Goal: Task Accomplishment & Management: Complete application form

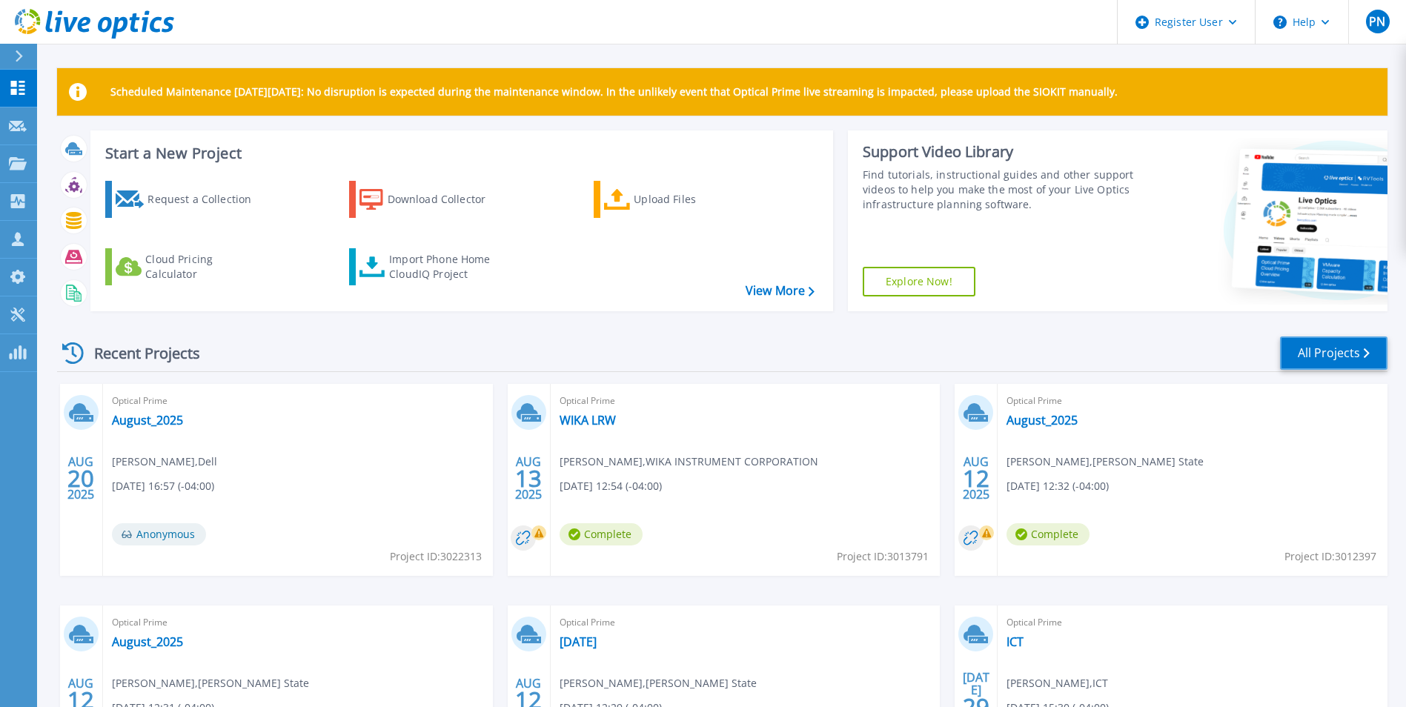
click at [1317, 340] on link "All Projects" at bounding box center [1333, 352] width 107 height 33
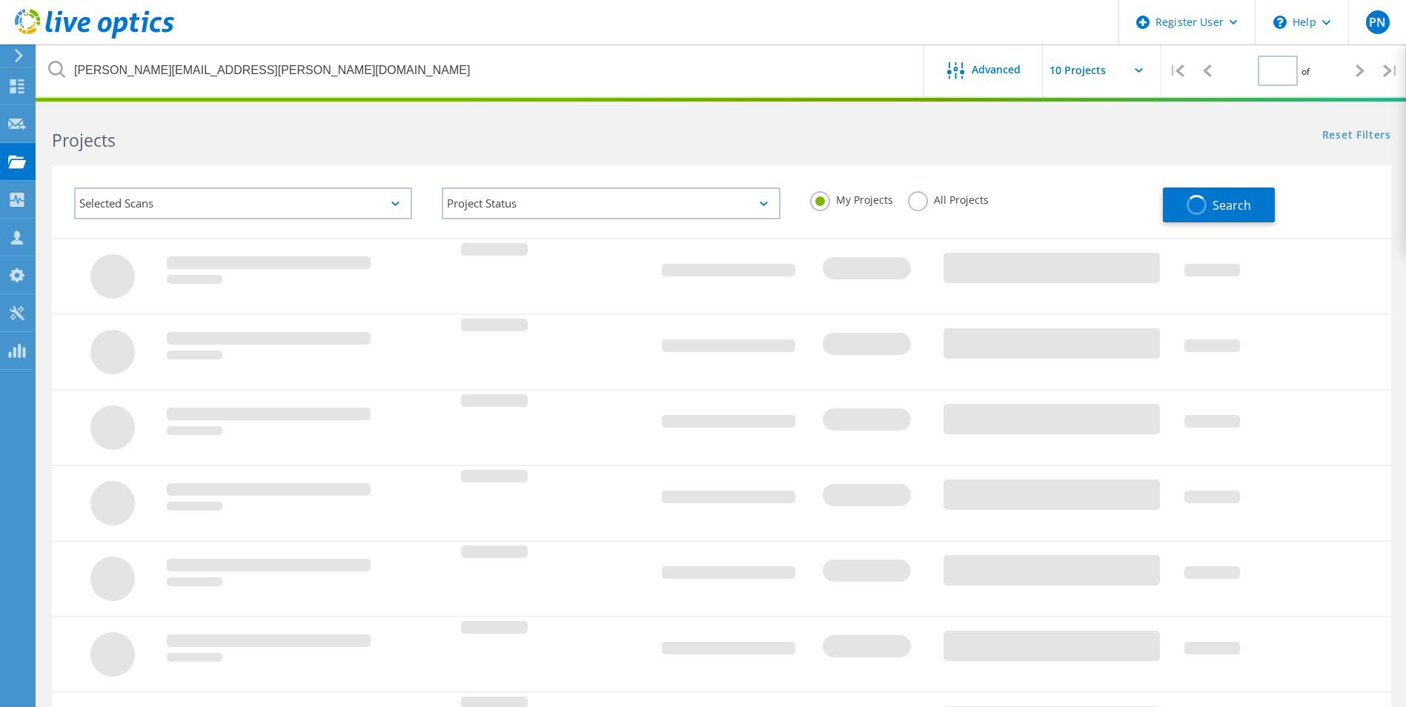
type input "1"
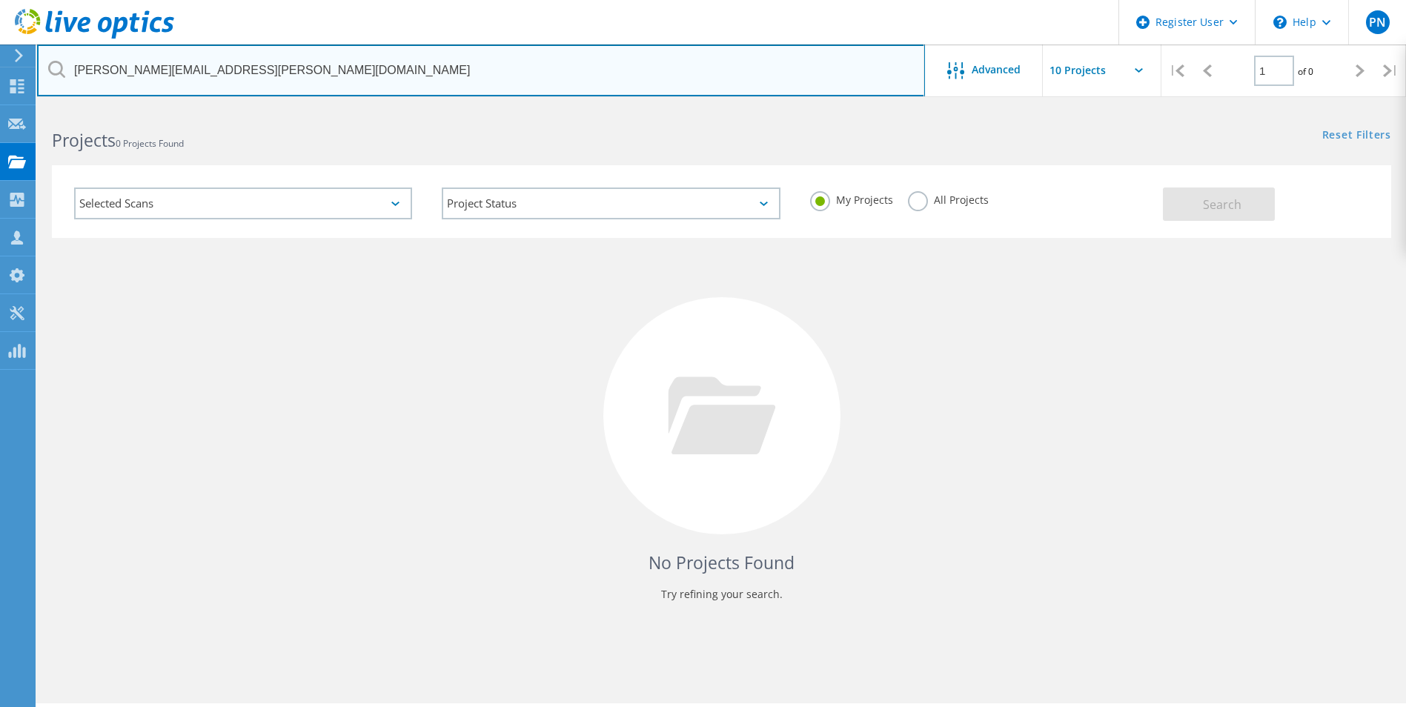
click at [271, 67] on input "doug.macomber@logically.com" at bounding box center [481, 70] width 888 height 52
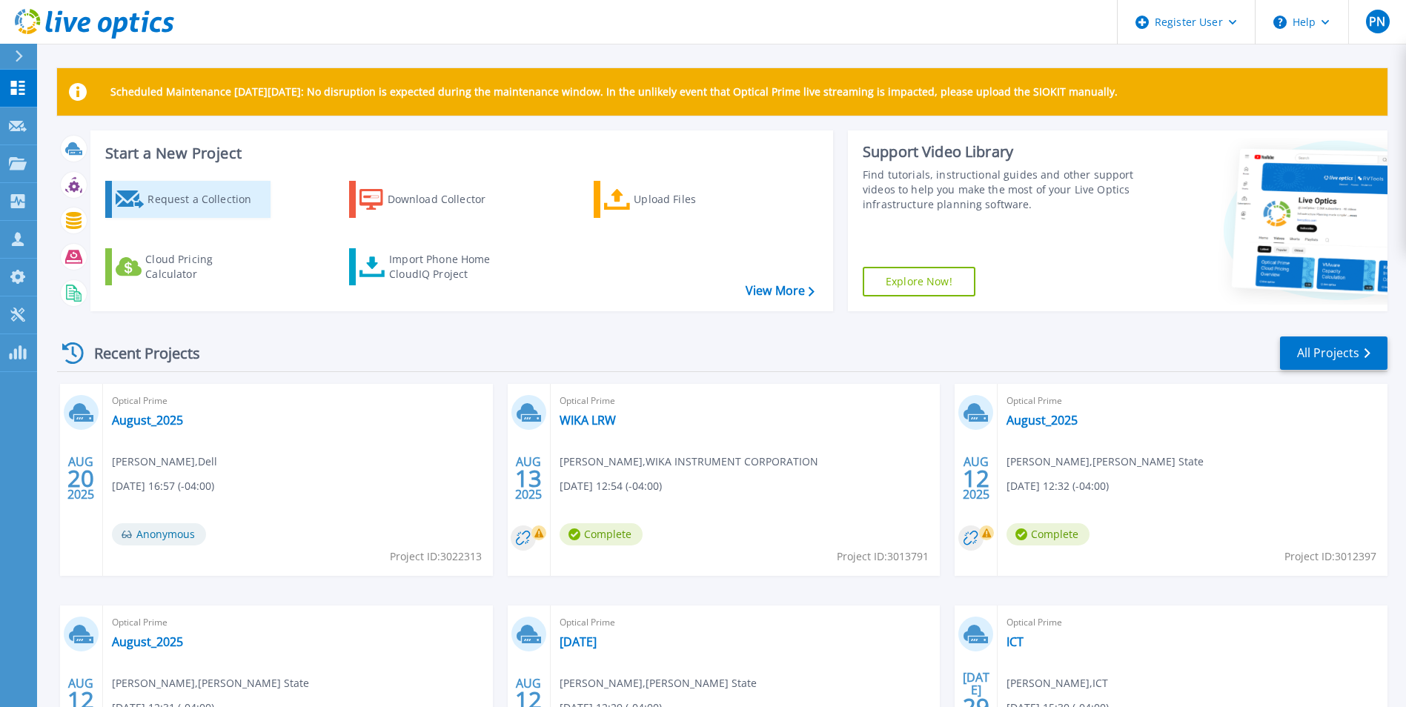
click at [202, 199] on div "Request a Collection" at bounding box center [206, 200] width 119 height 30
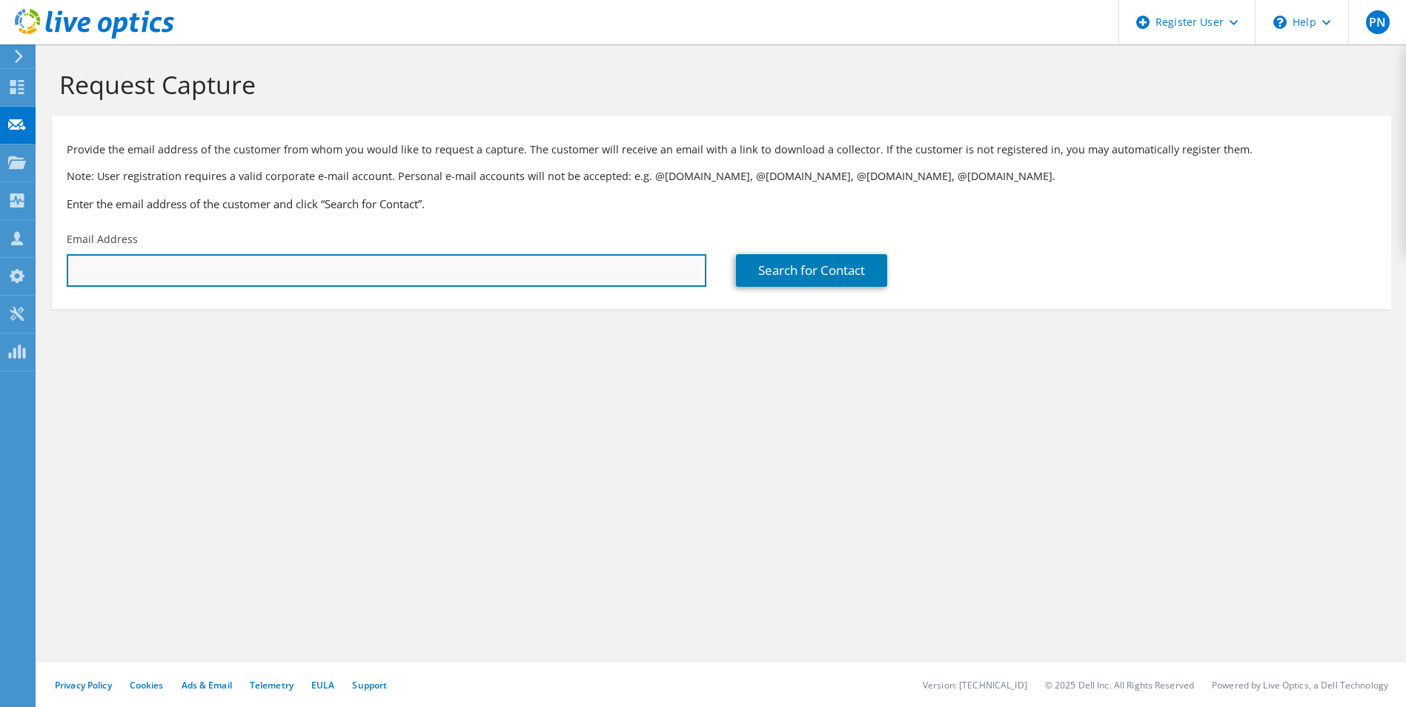
click at [245, 276] on input "text" at bounding box center [387, 270] width 640 height 33
paste input "[PERSON_NAME][EMAIL_ADDRESS][PERSON_NAME][DOMAIN_NAME]"
type input "[PERSON_NAME][EMAIL_ADDRESS][PERSON_NAME][DOMAIN_NAME]"
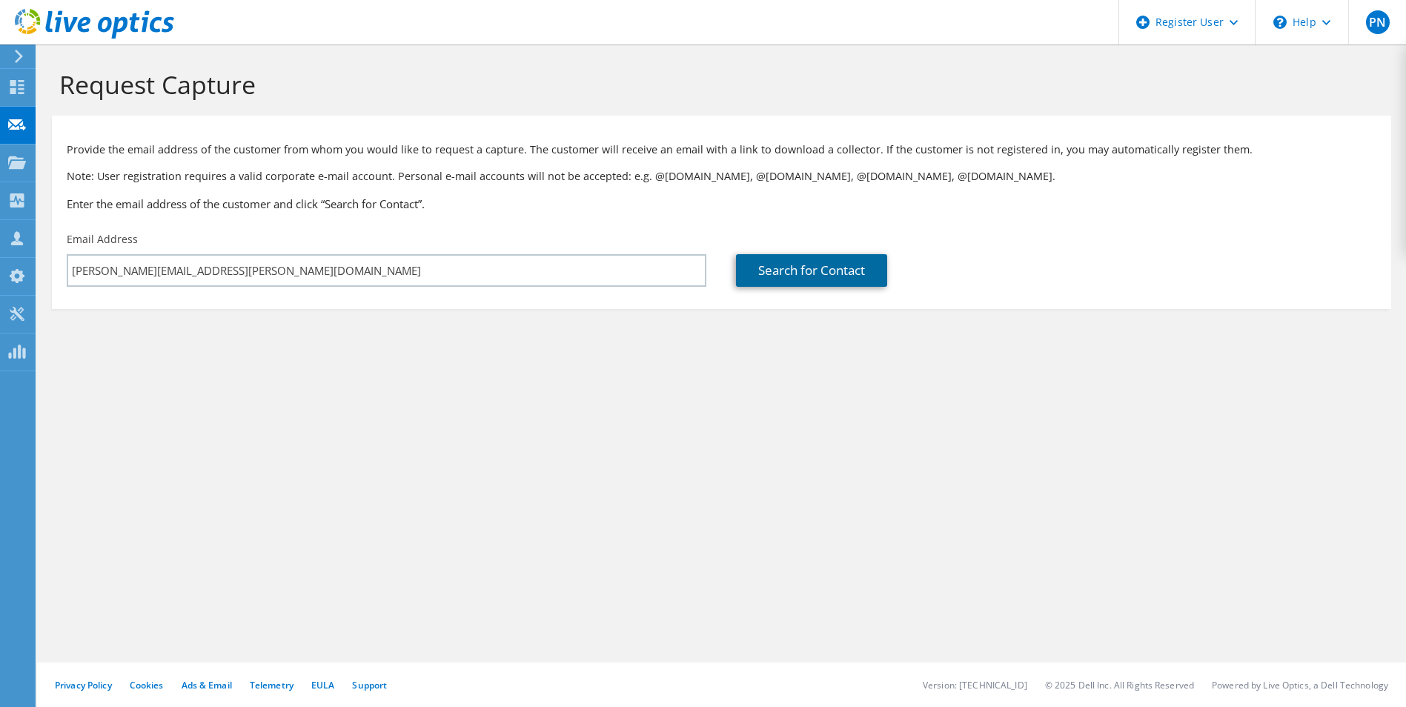
click at [803, 265] on link "Search for Contact" at bounding box center [811, 270] width 151 height 33
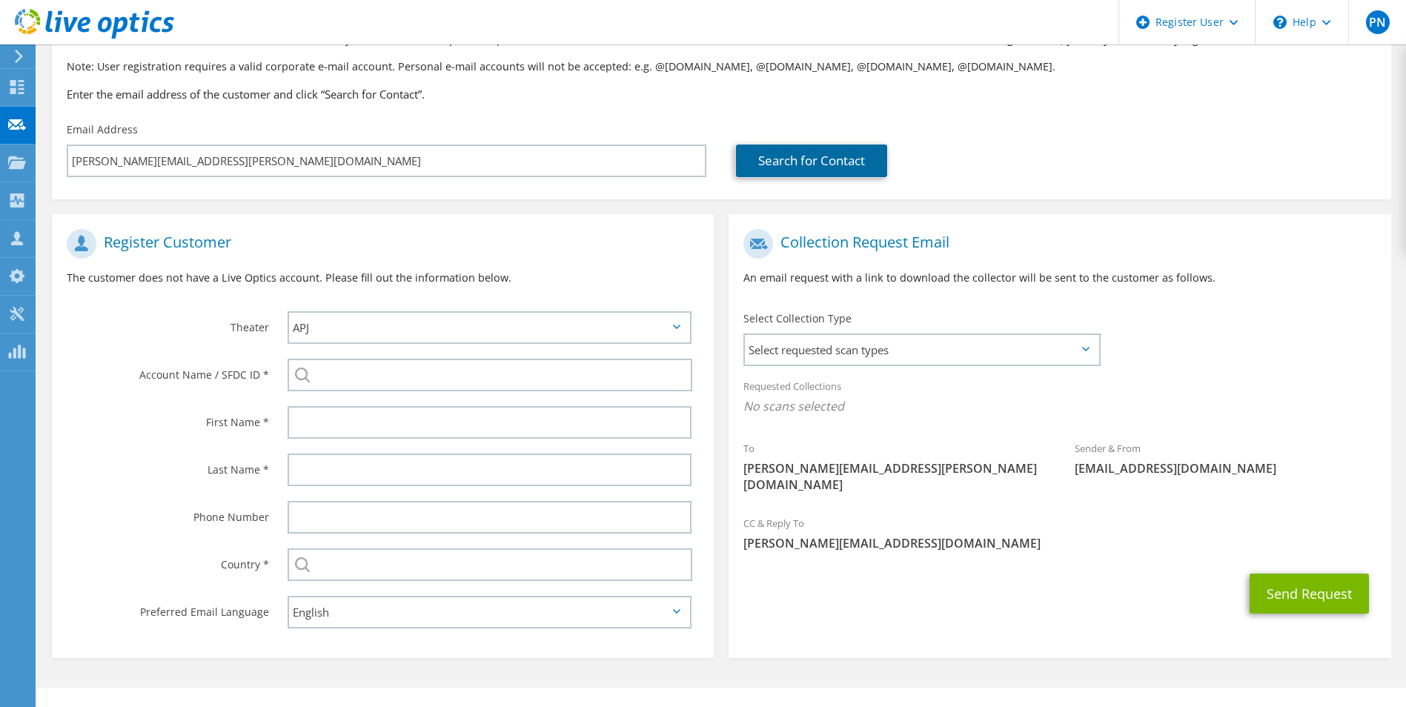
scroll to position [135, 0]
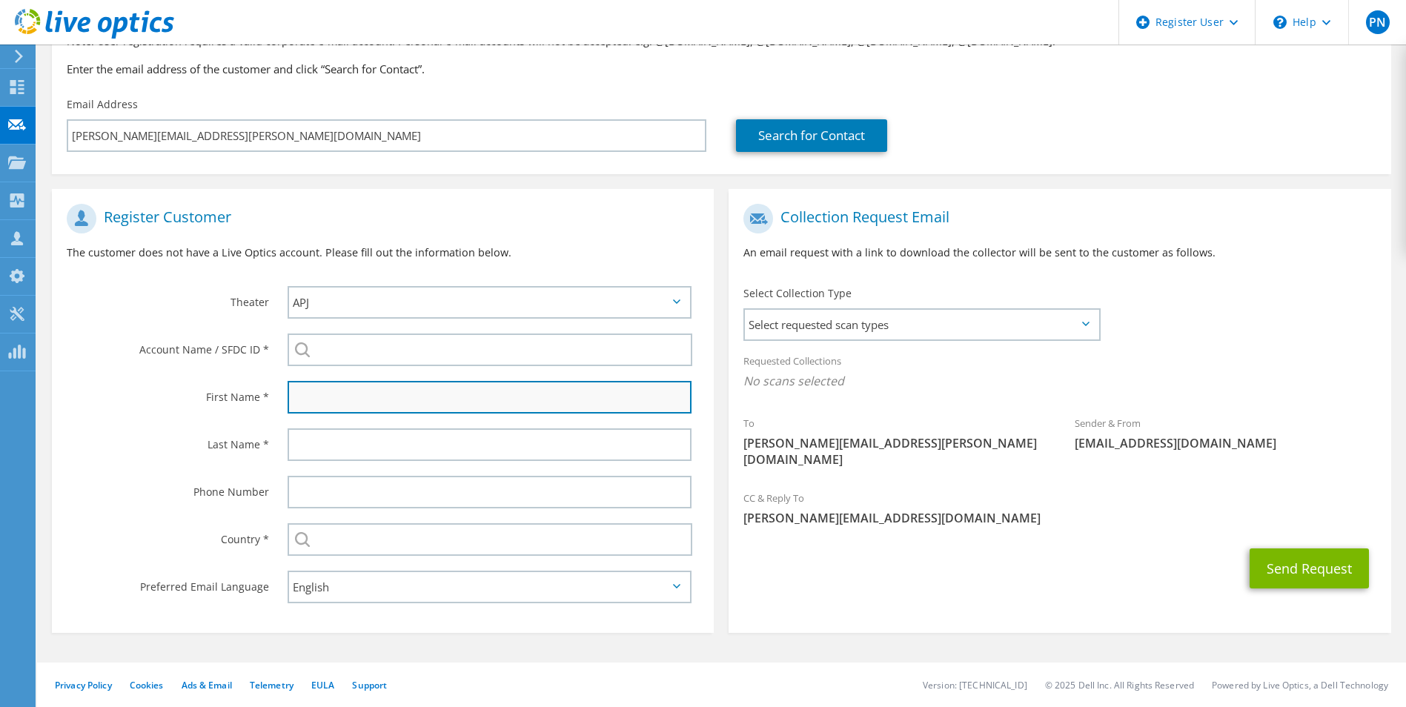
click at [418, 406] on input "text" at bounding box center [490, 397] width 405 height 33
type input "[PERSON_NAME]"
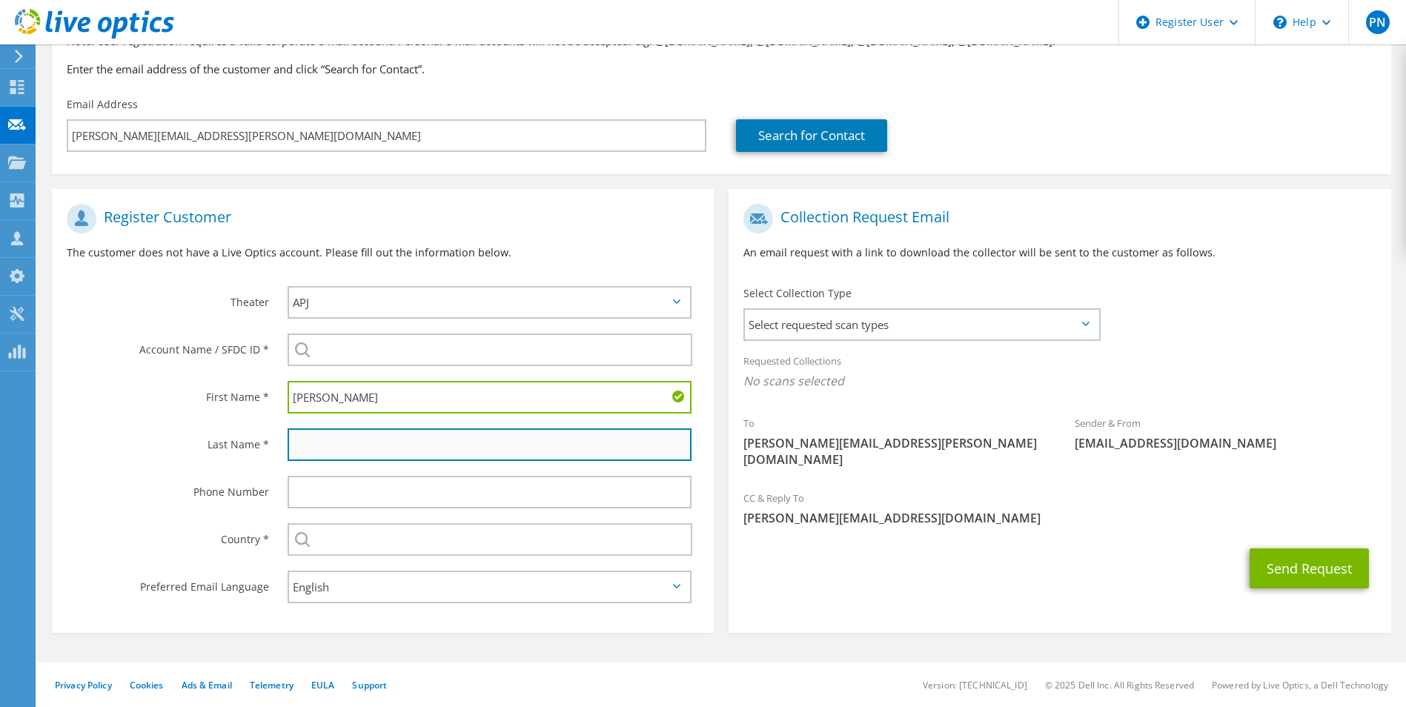
click at [379, 433] on input "text" at bounding box center [490, 444] width 405 height 33
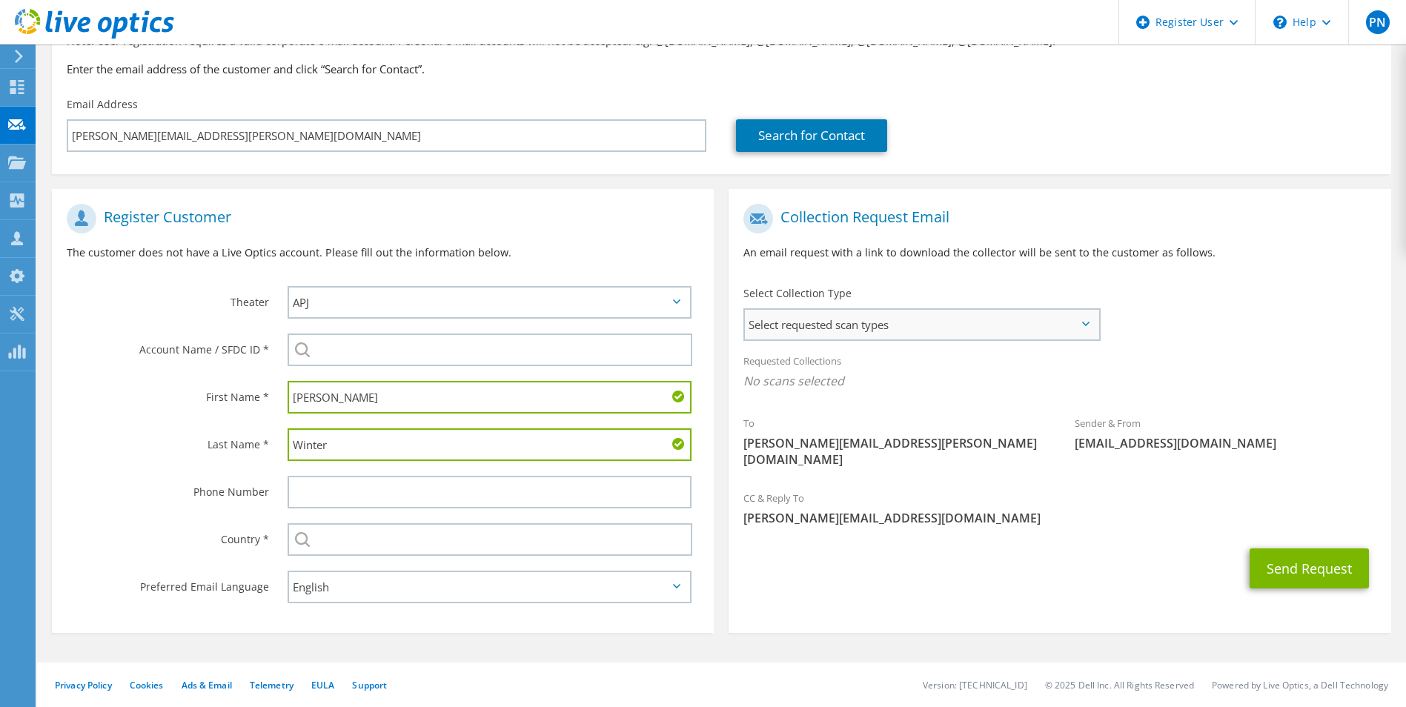
type input "Winter"
click at [934, 335] on span "Select requested scan types" at bounding box center [921, 325] width 353 height 30
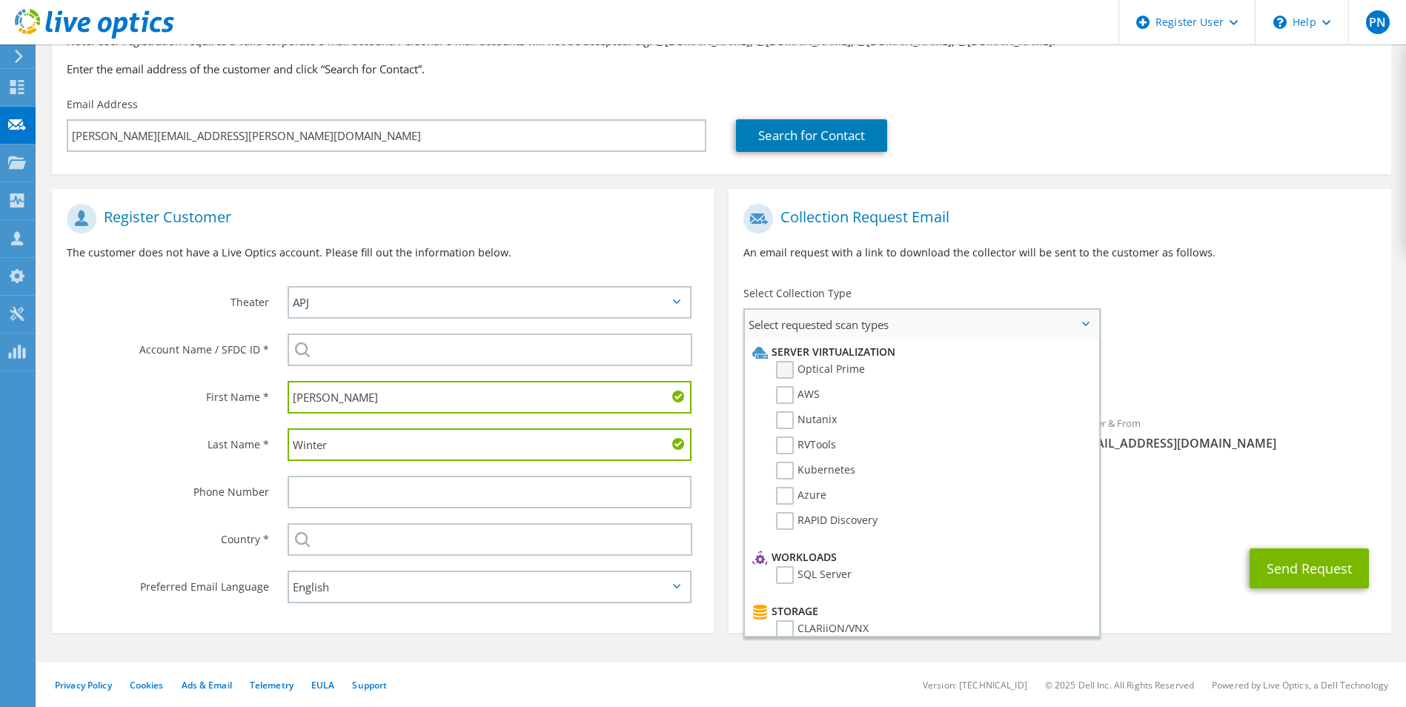
click at [786, 374] on label "Optical Prime" at bounding box center [820, 370] width 89 height 18
click at [0, 0] on input "Optical Prime" at bounding box center [0, 0] width 0 height 0
click at [986, 329] on span "Select requested scan types" at bounding box center [921, 325] width 353 height 30
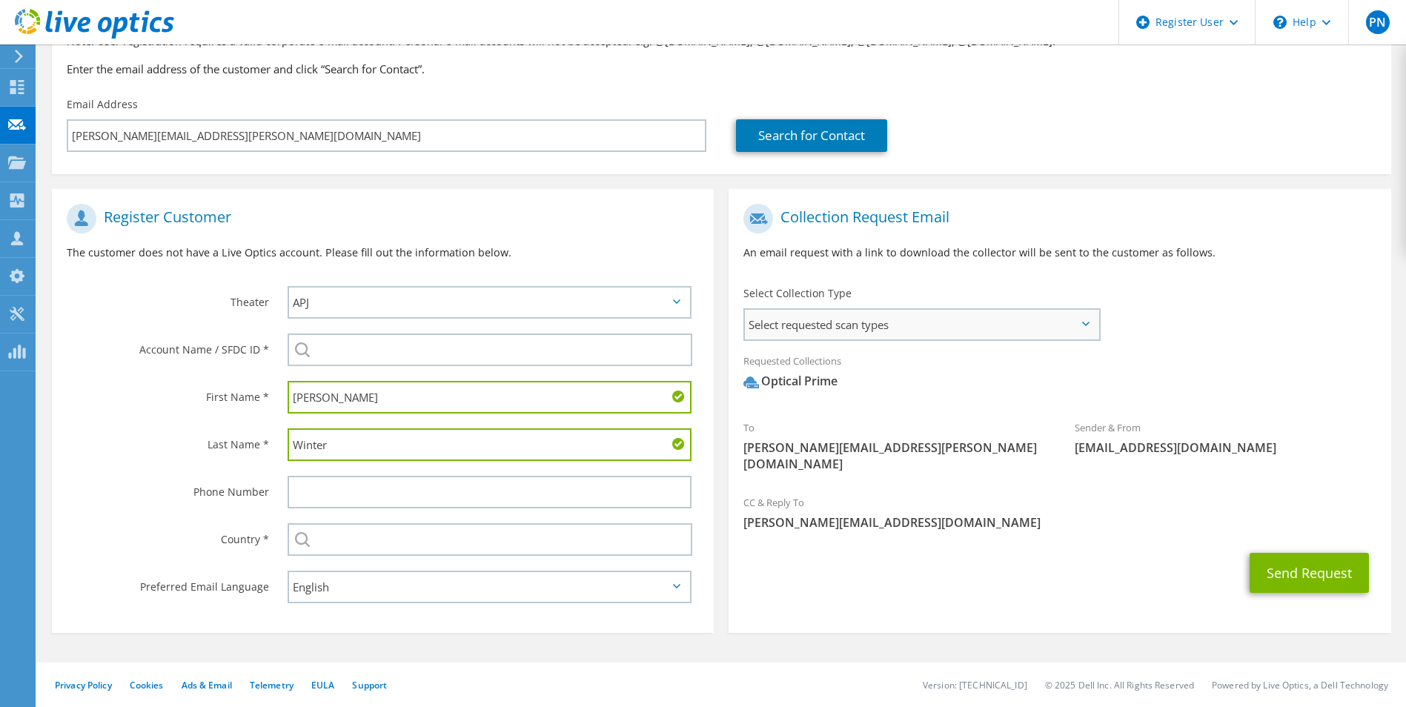
click at [907, 318] on span "Select requested scan types" at bounding box center [921, 325] width 353 height 30
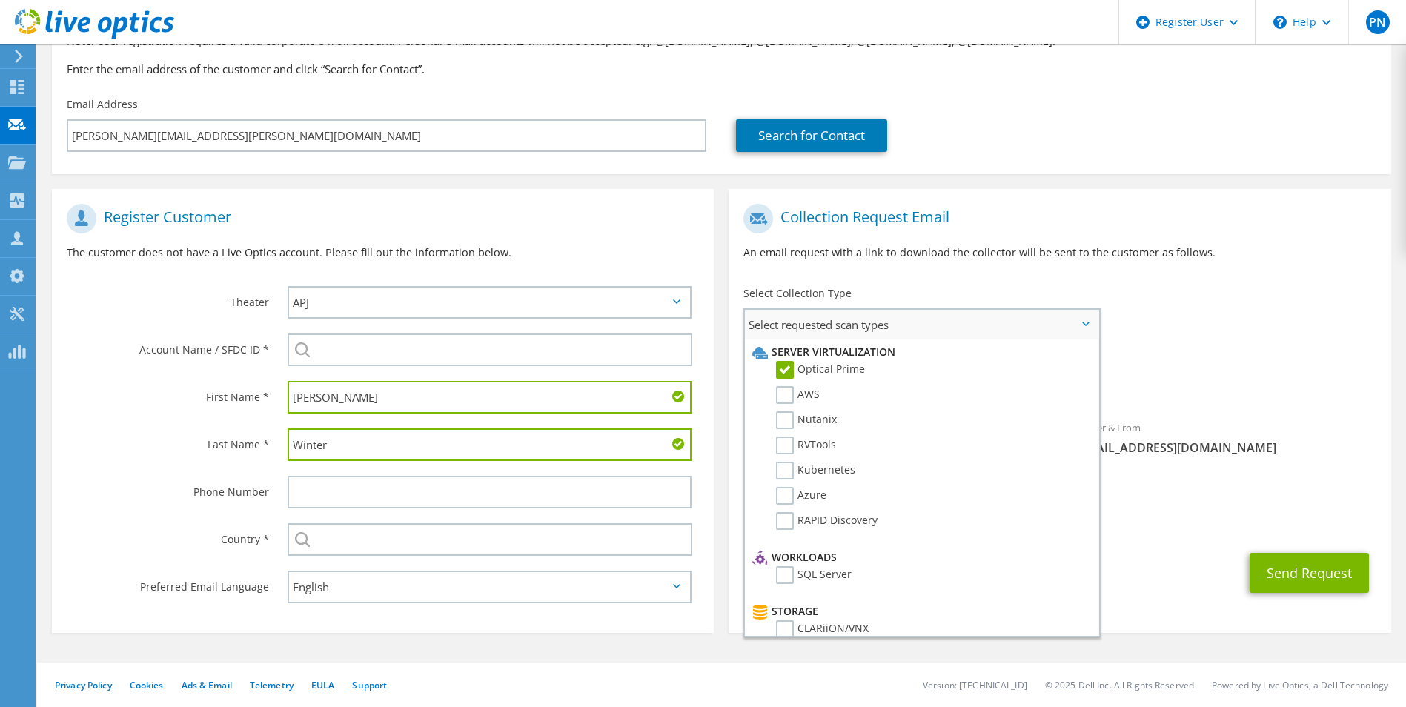
click at [907, 318] on span "Select requested scan types" at bounding box center [921, 325] width 353 height 30
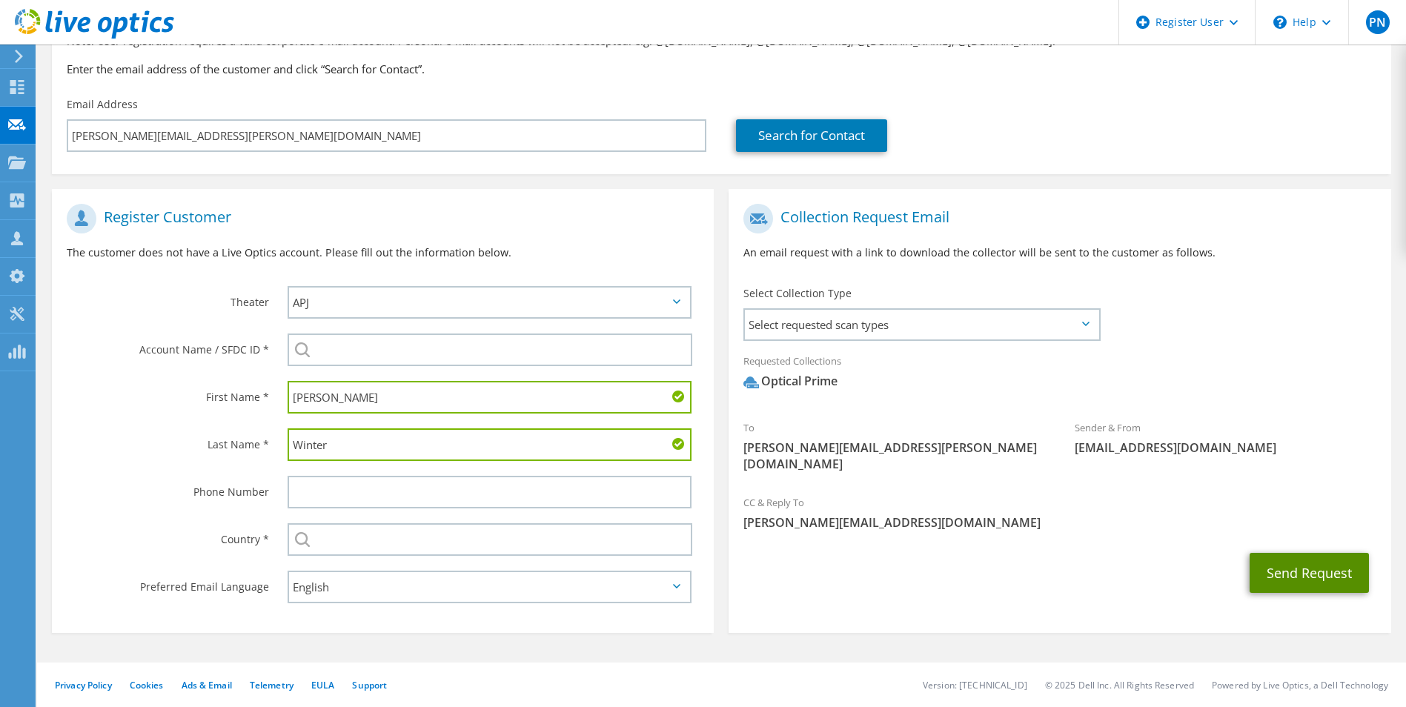
click at [1318, 554] on button "Send Request" at bounding box center [1309, 573] width 119 height 40
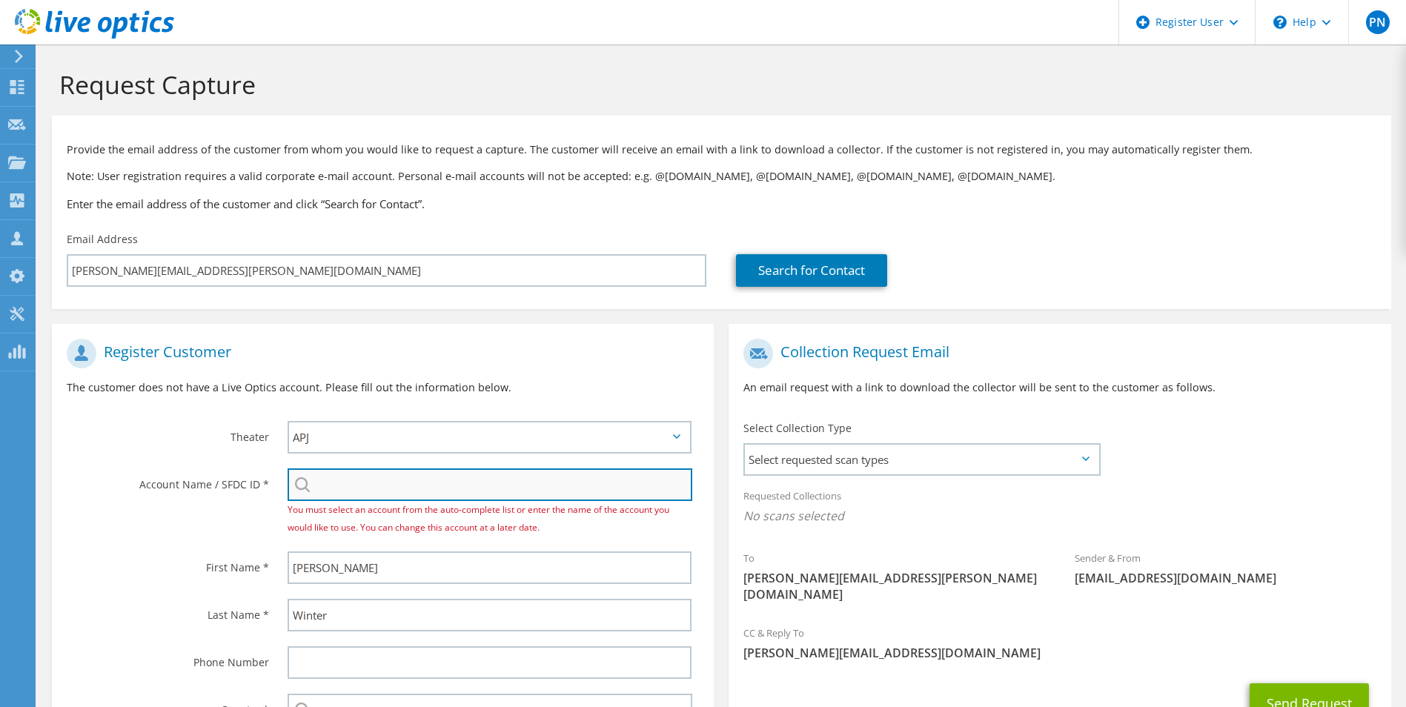
click at [439, 497] on input "search" at bounding box center [490, 484] width 405 height 33
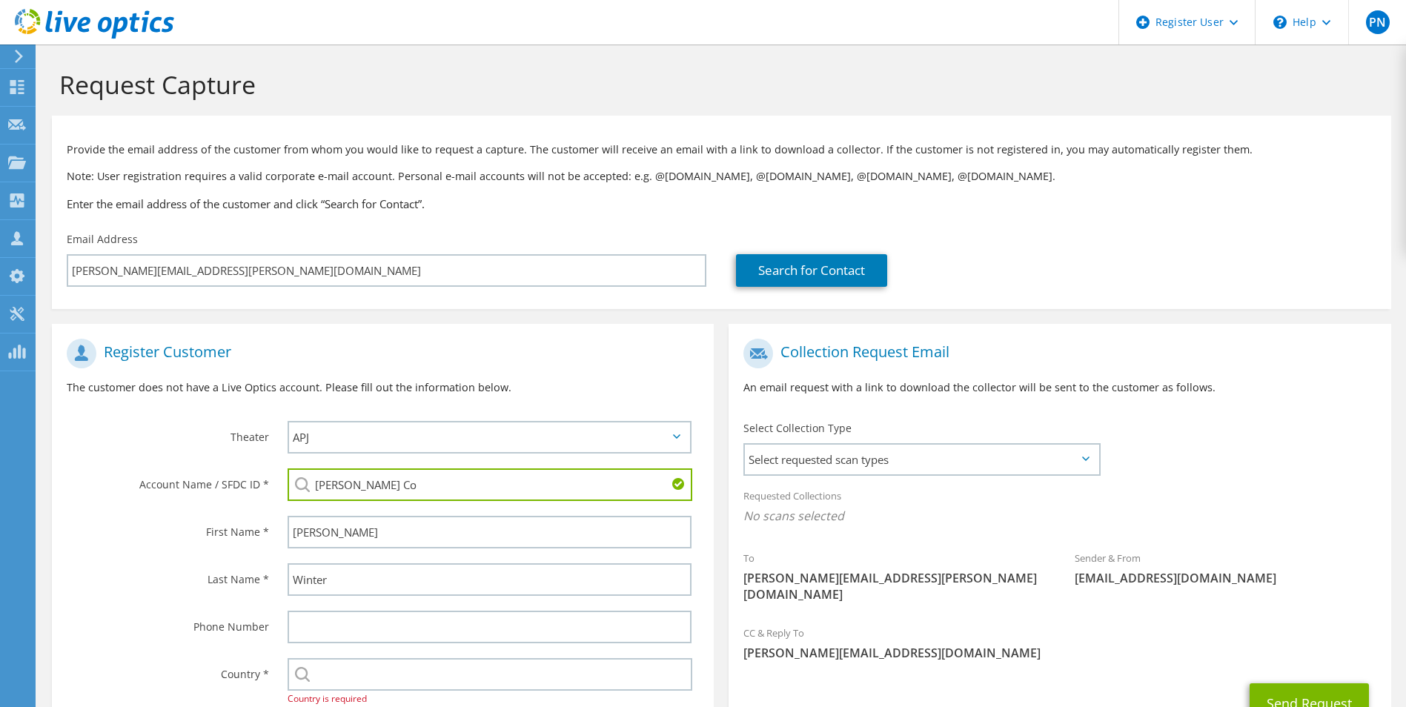
click at [394, 517] on li "[PERSON_NAME][GEOGRAPHIC_DATA] : 595681671" at bounding box center [402, 513] width 228 height 18
type input "[PERSON_NAME][GEOGRAPHIC_DATA] : 595681671"
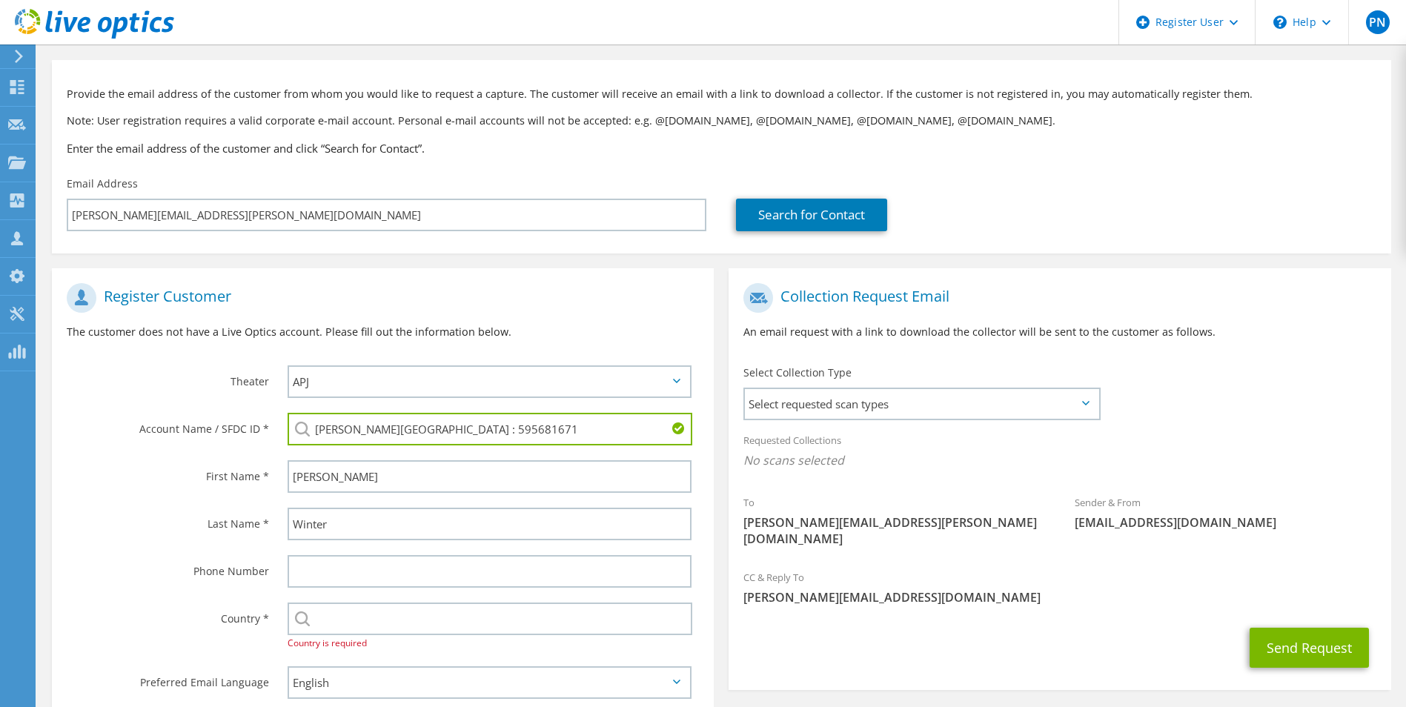
scroll to position [148, 0]
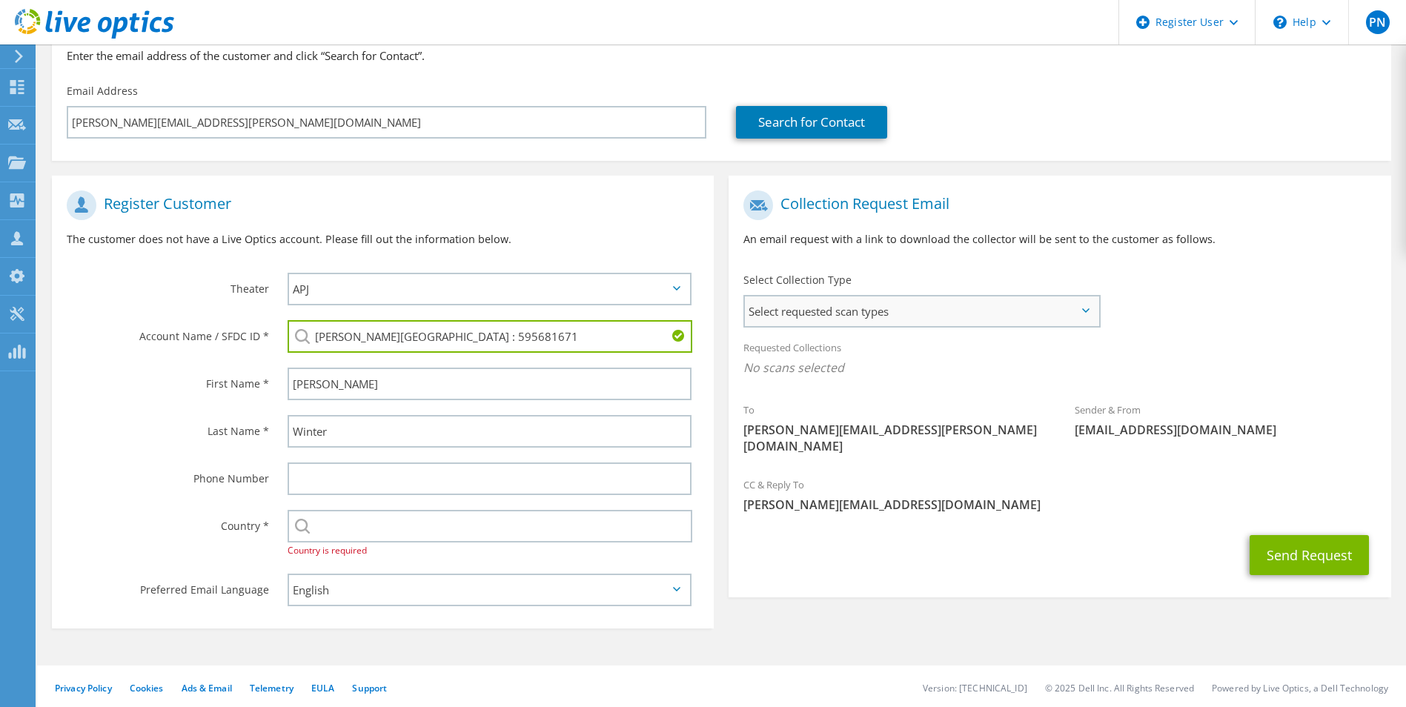
click at [845, 319] on span "Select requested scan types" at bounding box center [921, 311] width 353 height 30
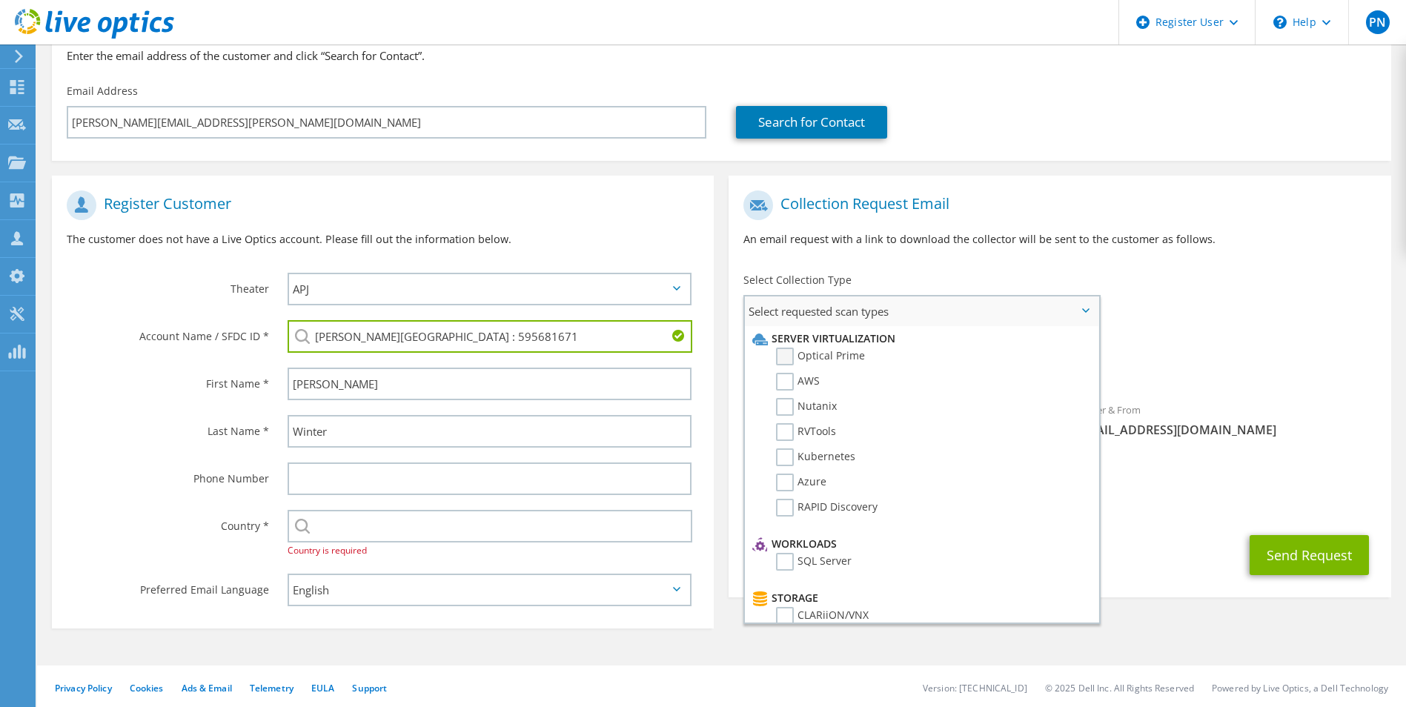
click at [790, 357] on label "Optical Prime" at bounding box center [820, 357] width 89 height 18
click at [0, 0] on input "Optical Prime" at bounding box center [0, 0] width 0 height 0
click at [1009, 316] on span "Select requested scan types" at bounding box center [921, 311] width 353 height 30
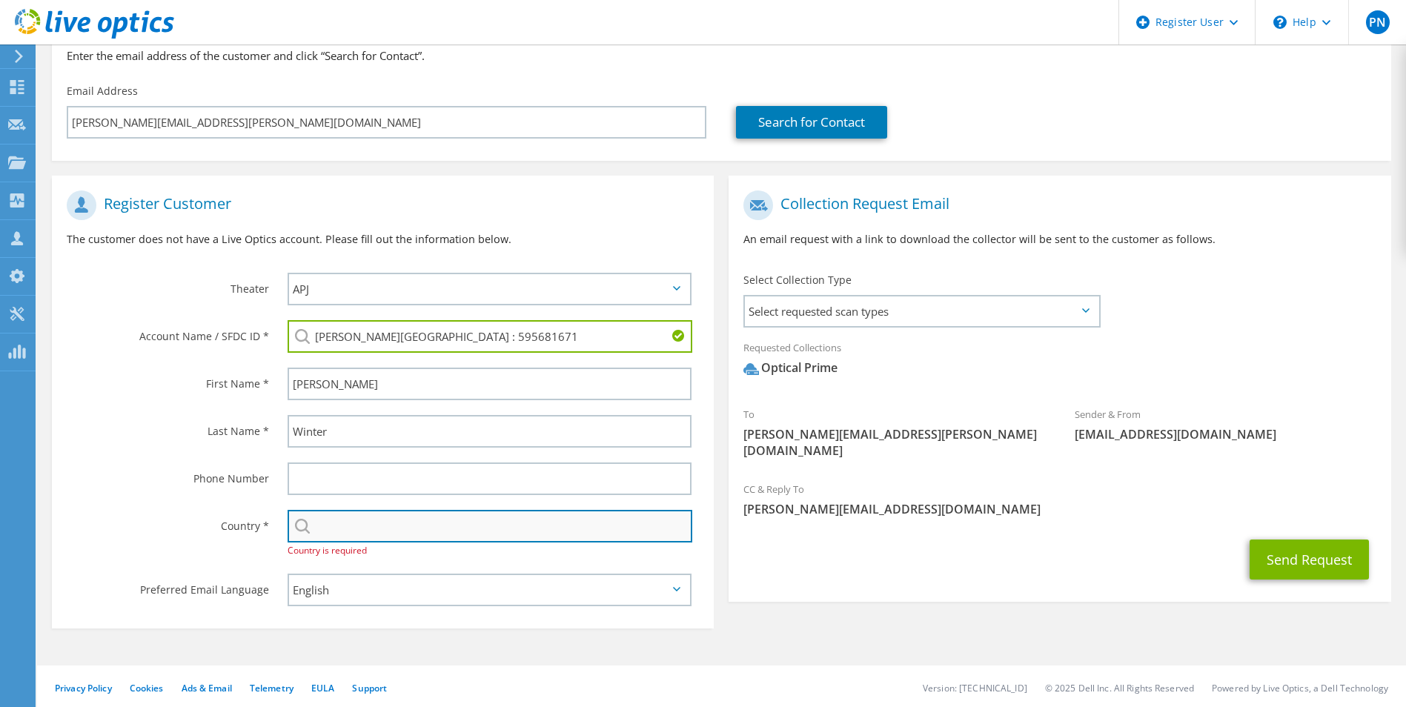
click at [456, 533] on input "text" at bounding box center [490, 526] width 405 height 33
type input "[GEOGRAPHIC_DATA]"
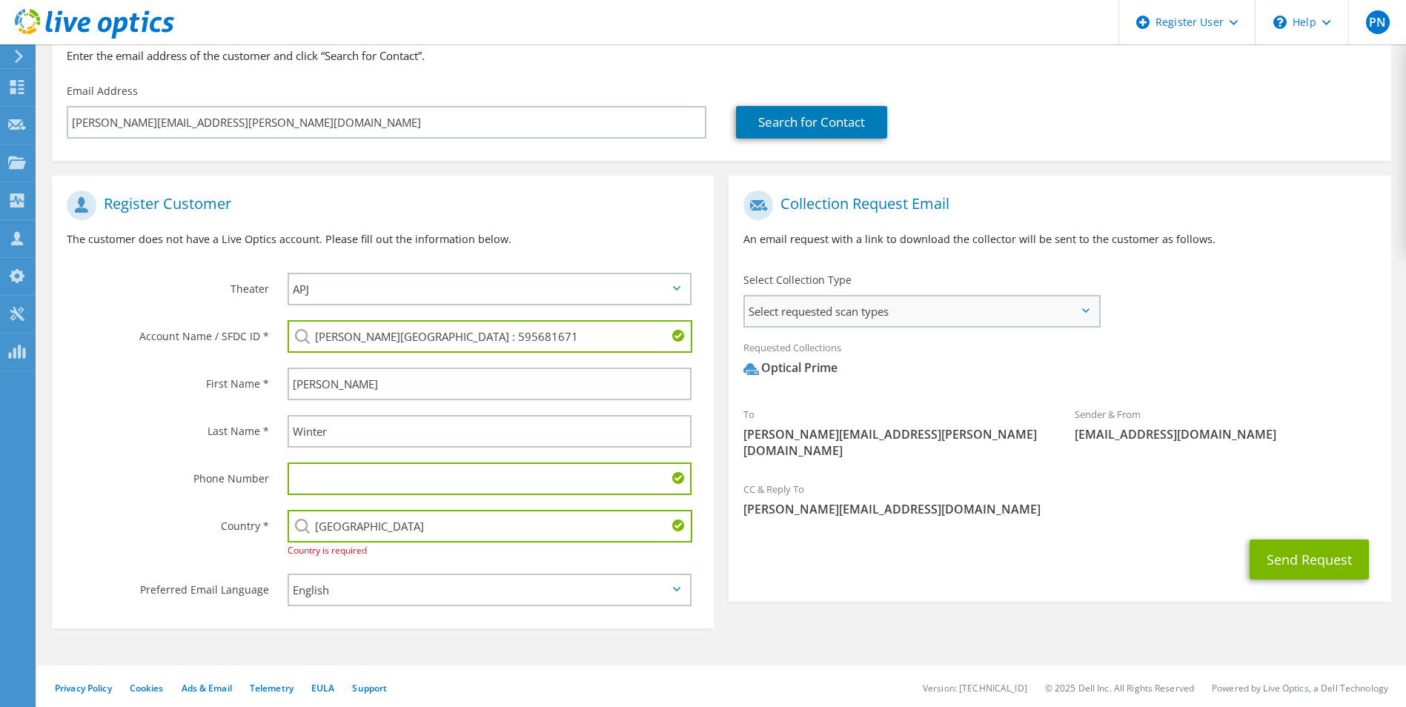
click at [1024, 318] on span "Select requested scan types" at bounding box center [921, 311] width 353 height 30
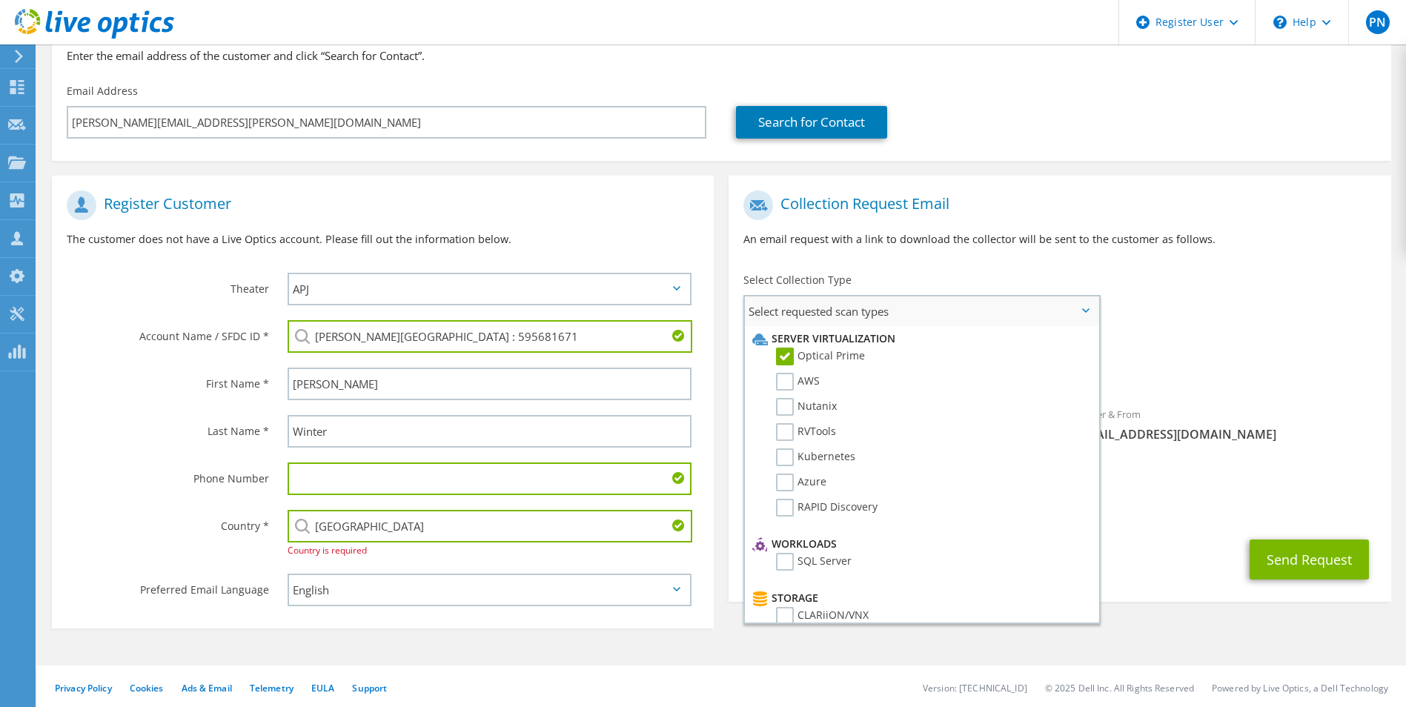
click at [823, 383] on li "AWS" at bounding box center [920, 385] width 342 height 25
click at [797, 357] on label "Optical Prime" at bounding box center [820, 357] width 89 height 18
click at [0, 0] on input "Optical Prime" at bounding box center [0, 0] width 0 height 0
click at [790, 354] on label "Optical Prime" at bounding box center [820, 357] width 89 height 18
click at [0, 0] on input "Optical Prime" at bounding box center [0, 0] width 0 height 0
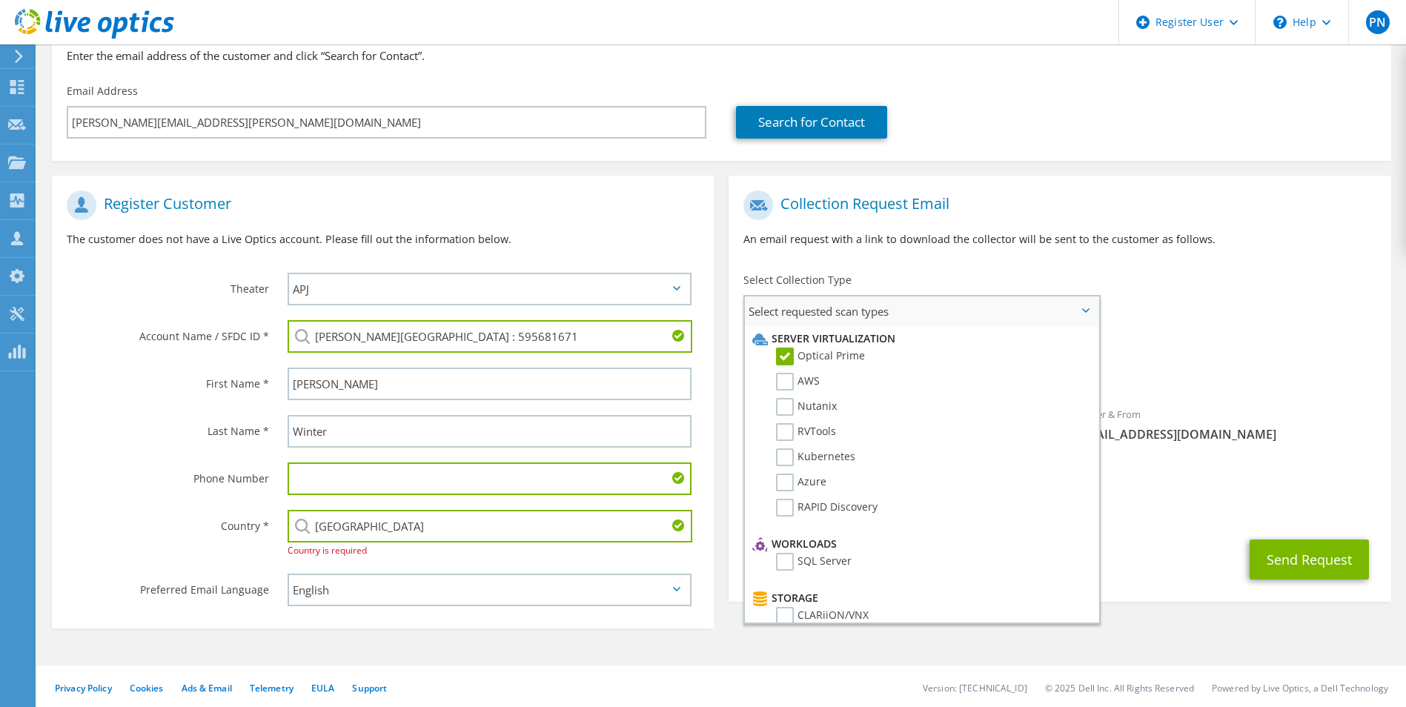
click at [1075, 316] on span "Select requested scan types" at bounding box center [921, 311] width 353 height 30
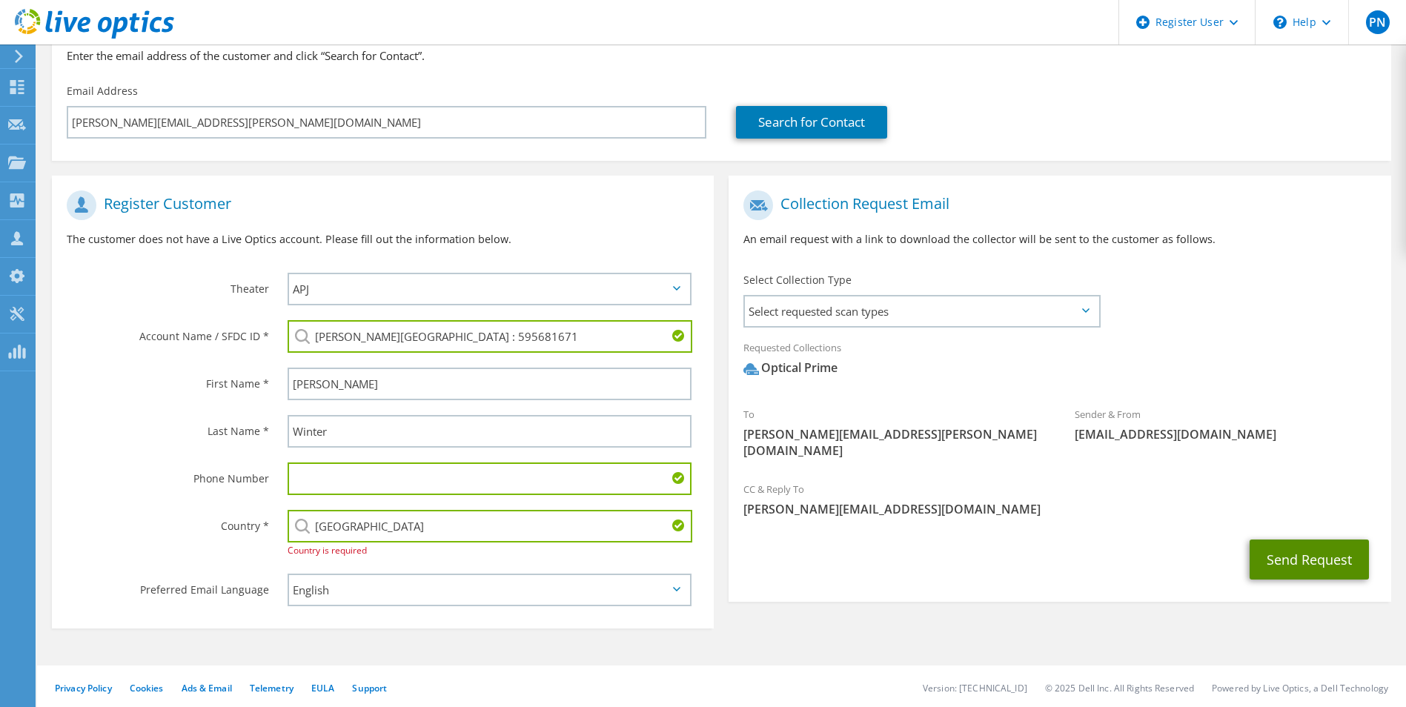
click at [1296, 540] on button "Send Request" at bounding box center [1309, 560] width 119 height 40
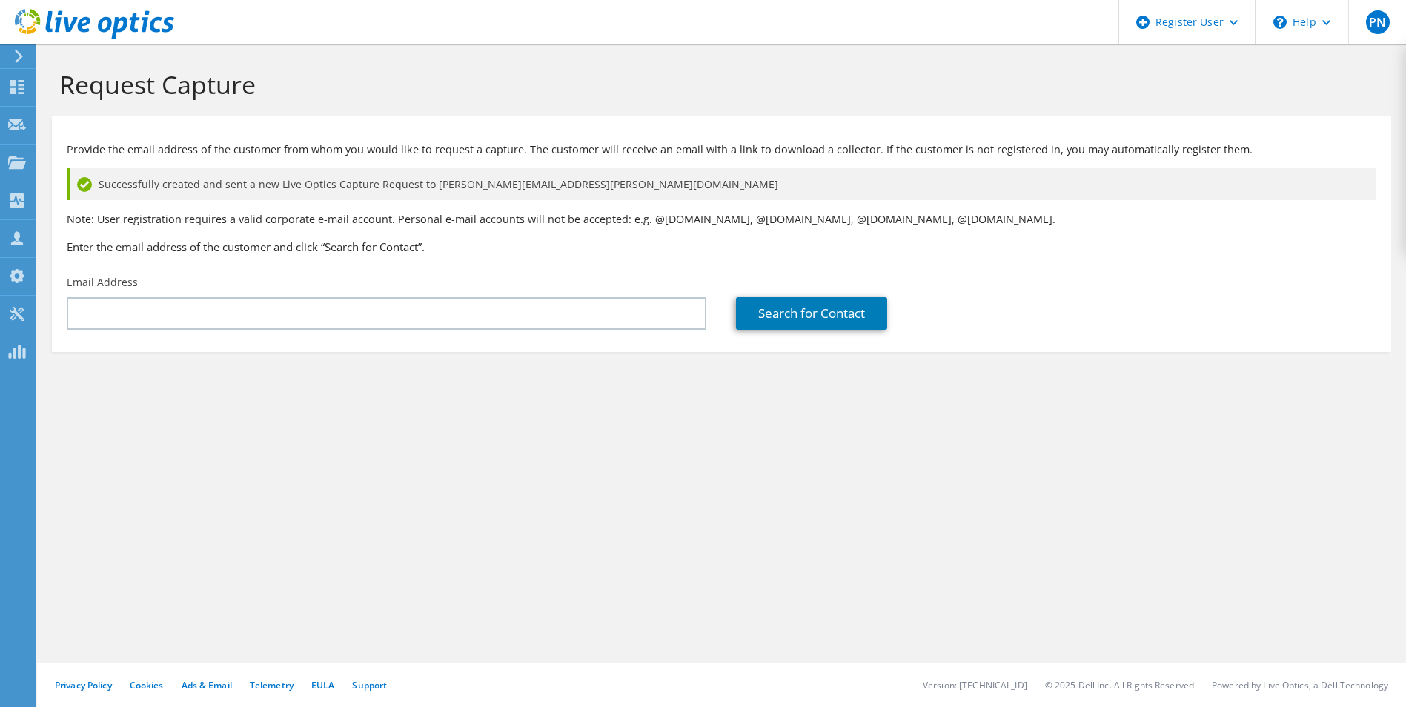
drag, startPoint x: 711, startPoint y: 98, endPoint x: 913, endPoint y: 11, distance: 219.4
click at [711, 98] on h1 "Request Capture" at bounding box center [717, 84] width 1317 height 31
